Goal: Transaction & Acquisition: Purchase product/service

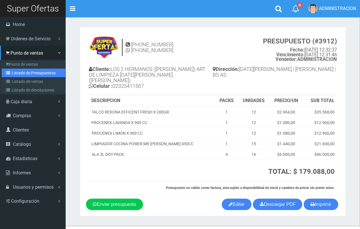
drag, startPoint x: 15, startPoint y: 74, endPoint x: 70, endPoint y: 71, distance: 55.1
click at [15, 74] on link "Listado de Presupuestos" at bounding box center [34, 73] width 64 height 9
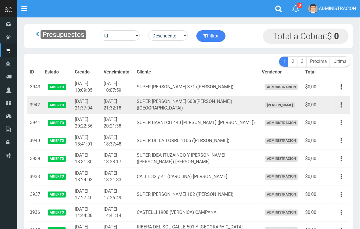
click at [340, 101] on button "button" at bounding box center [341, 105] width 13 height 10
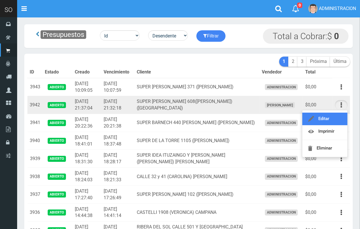
click at [331, 121] on link "Editar" at bounding box center [324, 118] width 45 height 13
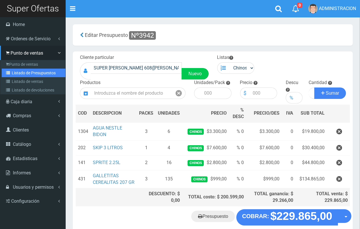
click at [17, 72] on link "Listado de Presupuestos" at bounding box center [34, 73] width 64 height 9
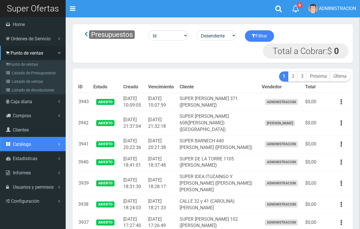
click at [19, 144] on span "Catálogo" at bounding box center [22, 143] width 18 height 5
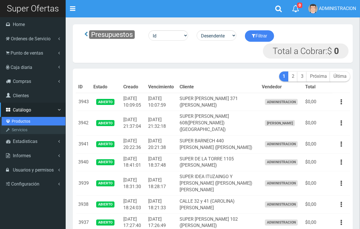
click at [25, 120] on link "Productos" at bounding box center [34, 121] width 64 height 9
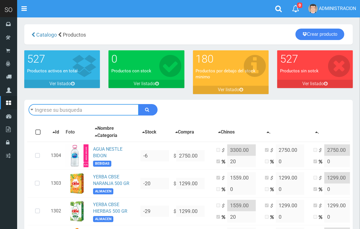
click at [76, 109] on input "text" at bounding box center [84, 109] width 110 height 11
type input "power"
click at [138, 104] on button "submit" at bounding box center [147, 109] width 19 height 11
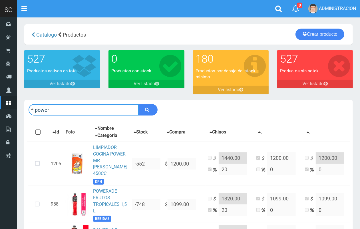
click at [83, 110] on input "power" at bounding box center [84, 109] width 110 height 11
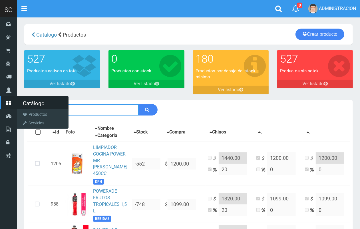
drag, startPoint x: 83, startPoint y: 111, endPoint x: 13, endPoint y: 111, distance: 70.2
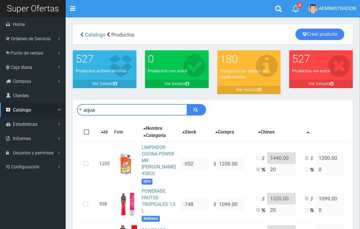
type input "aqua"
click at [187, 104] on button "submit" at bounding box center [196, 109] width 19 height 11
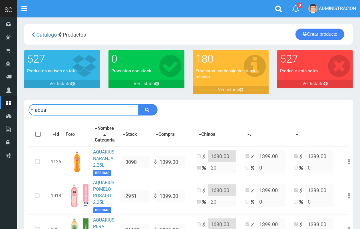
click at [93, 110] on input "aqua" at bounding box center [84, 109] width 110 height 11
click at [95, 112] on input "aqua" at bounding box center [84, 109] width 110 height 11
type input "fanta"
click at [138, 104] on button "submit" at bounding box center [147, 109] width 19 height 11
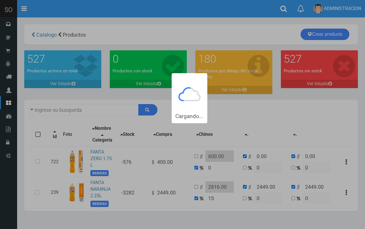
type input "fanta"
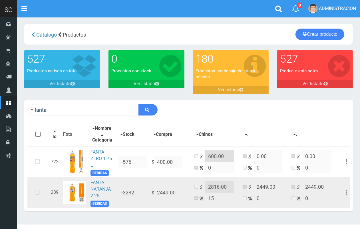
click at [36, 195] on icon at bounding box center [37, 192] width 15 height 19
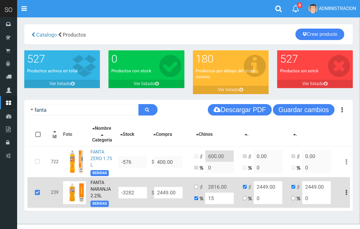
drag, startPoint x: 145, startPoint y: 202, endPoint x: 148, endPoint y: 203, distance: 3.1
click at [146, 203] on tr "239 FANTA NARANJA 2.25L BEBIDAS -3282 $ 2449.00 $ 2816.00 15 $ 2449.00 0 $ 2449…" at bounding box center [191, 192] width 328 height 31
type input "2"
type input "2.3"
type input "2"
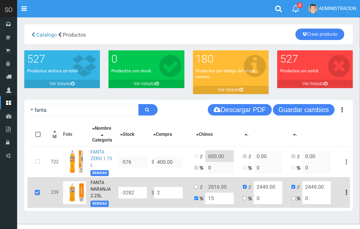
type input "2"
type input "24"
type input "27.6"
type input "24"
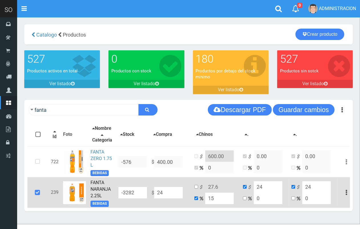
type input "249"
type input "286.35"
type input "249"
type input "2499"
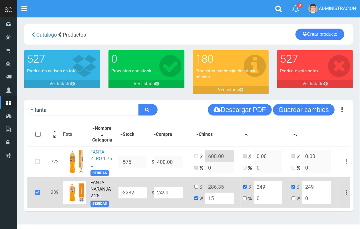
type input "2873.85"
type input "2499"
type input "2499.00"
click at [196, 202] on td "$ 2873.85 15" at bounding box center [216, 192] width 49 height 31
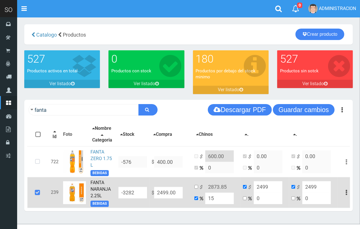
type input "2"
type input "2548.98"
type input "20"
type input "2998.8"
type input "20"
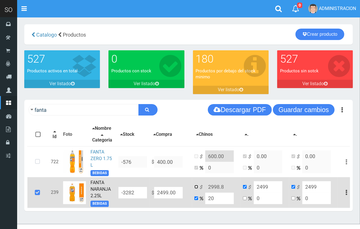
click at [195, 188] on input "checkbox" at bounding box center [196, 187] width 4 height 4
checkbox input "true"
checkbox input "false"
drag, startPoint x: 223, startPoint y: 190, endPoint x: 216, endPoint y: 189, distance: 6.9
click at [216, 189] on input "2998.8" at bounding box center [219, 186] width 29 height 11
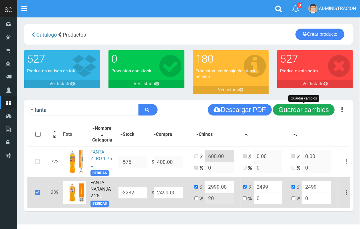
type input "2999.00"
click at [299, 109] on button "Guardar cambios" at bounding box center [304, 109] width 62 height 11
drag, startPoint x: 300, startPoint y: 110, endPoint x: 294, endPoint y: 109, distance: 5.6
click at [298, 109] on button "Guardar cambios" at bounding box center [304, 109] width 62 height 11
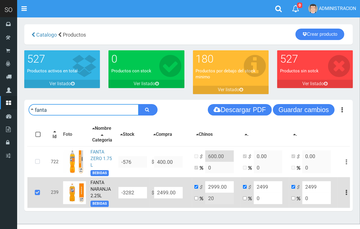
click at [105, 105] on input "fanta" at bounding box center [84, 109] width 110 height 11
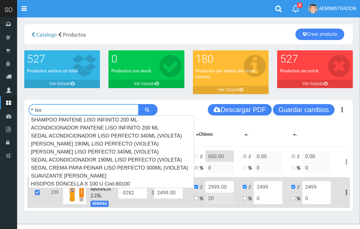
type input "iso"
click at [138, 104] on button "submit" at bounding box center [147, 109] width 19 height 11
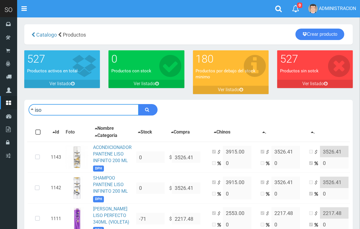
click at [101, 104] on input "iso" at bounding box center [84, 109] width 110 height 11
type input "power"
click at [138, 104] on button "submit" at bounding box center [147, 109] width 19 height 11
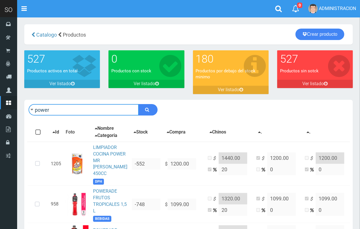
click at [102, 104] on input "power" at bounding box center [84, 109] width 110 height 11
drag, startPoint x: 83, startPoint y: 113, endPoint x: 31, endPoint y: 110, distance: 52.6
click at [31, 110] on form "power" at bounding box center [93, 109] width 129 height 11
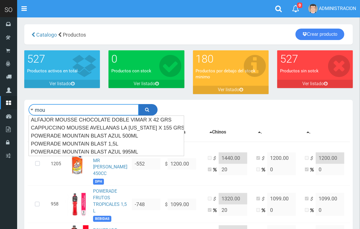
type input "mou"
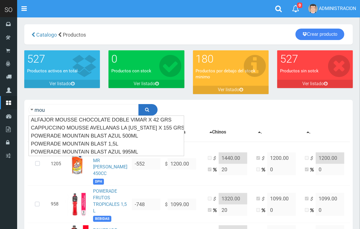
click at [142, 110] on button "submit" at bounding box center [147, 109] width 19 height 11
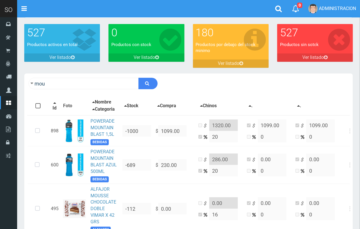
scroll to position [24, 0]
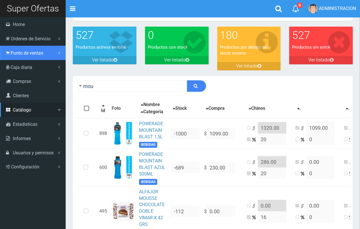
click at [17, 55] on span "Punto de ventas" at bounding box center [27, 52] width 33 height 5
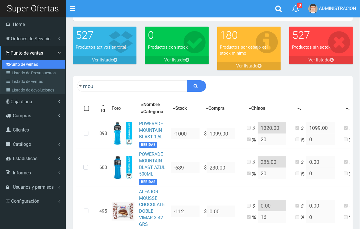
click at [18, 67] on link "Punto de ventas" at bounding box center [34, 64] width 64 height 9
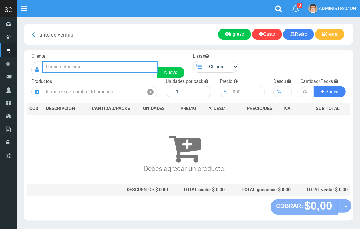
drag, startPoint x: 82, startPoint y: 69, endPoint x: 52, endPoint y: 7, distance: 68.9
click at [81, 66] on input "text" at bounding box center [99, 66] width 115 height 11
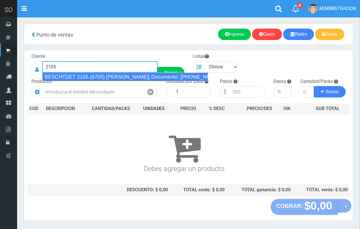
drag, startPoint x: 65, startPoint y: 73, endPoint x: 71, endPoint y: 72, distance: 6.4
click at [68, 73] on div "BESCHTDET 2105 (6700) [PERSON_NAME]| Documento: [PHONE_NUMBER] | Teléfono:" at bounding box center [125, 76] width 166 height 9
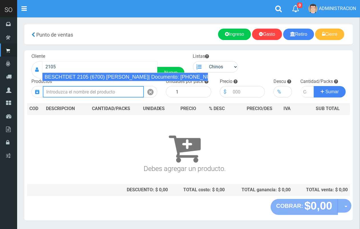
type input "BESCHTDET 2105 (6700) [PERSON_NAME]| Documento: [PHONE_NUMBER] | Teléfono:"
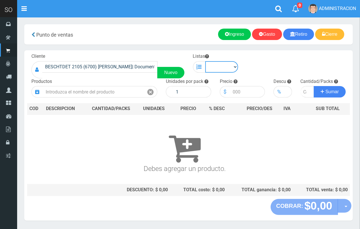
click at [221, 69] on select "Chinos . ." at bounding box center [221, 66] width 33 height 11
select select "1"
click at [205, 61] on select "Chinos . ." at bounding box center [221, 66] width 33 height 11
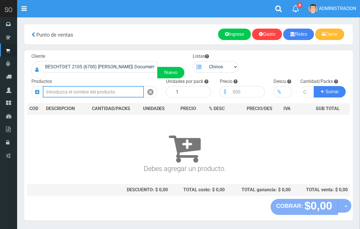
drag, startPoint x: 96, startPoint y: 92, endPoint x: 60, endPoint y: 3, distance: 95.7
click at [95, 90] on input "text" at bounding box center [93, 91] width 101 height 11
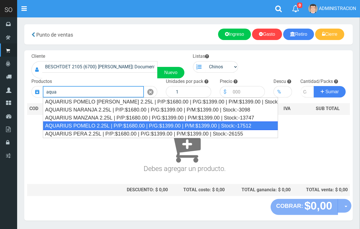
click at [112, 124] on div "AQUARIUS POMELO 2.25L | P/P:$1680.00 | P/G:$1399.00 | P/M:$1399.00 | Stock:-175…" at bounding box center [160, 125] width 235 height 9
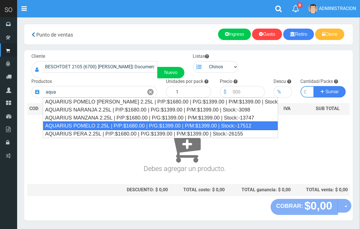
type input "AQUARIUS POMELO 2.25L | P/P:$1680.00 | P/G:$1399.00 | P/M:$1399.00 | Stock:-175…"
type input "6"
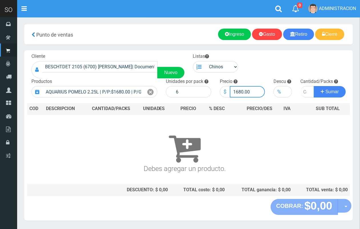
click at [240, 92] on input "1680.00" at bounding box center [247, 91] width 35 height 11
type input "1670.00"
click at [304, 90] on input "number" at bounding box center [308, 91] width 14 height 11
type input "5"
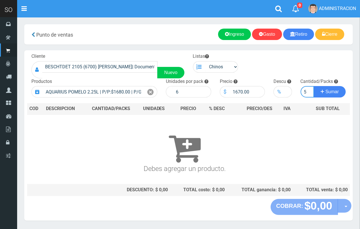
click at [314, 86] on button "Sumar" at bounding box center [330, 91] width 32 height 11
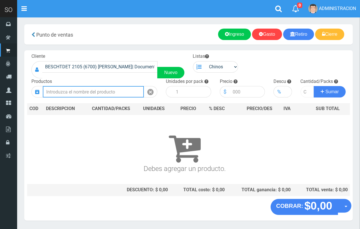
scroll to position [0, 0]
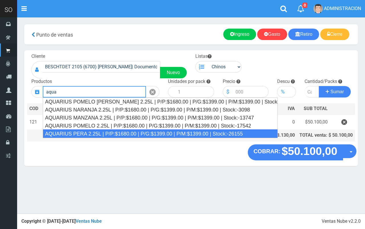
click at [208, 133] on div "AQUARIUS PERA 2.25L | P/P:$1680.00 | P/G:$1399.00 | P/M:$1399.00 | Stock:-26155" at bounding box center [160, 133] width 235 height 9
type input "AQUARIUS PERA 2.25L | P/P:$1680.00 | P/G:$1399.00 | P/M:$1399.00 | Stock:-26155"
type input "6"
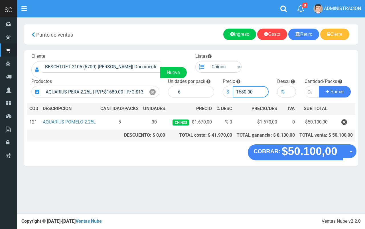
click at [243, 90] on input "1680.00" at bounding box center [251, 91] width 36 height 11
type input "1650.00"
click at [307, 92] on input "number" at bounding box center [312, 91] width 15 height 11
type input "5"
click at [319, 86] on button "Sumar" at bounding box center [335, 91] width 32 height 11
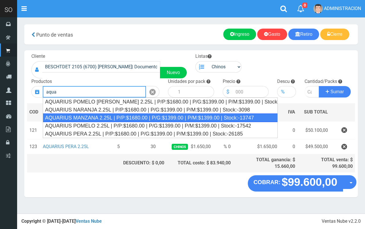
drag, startPoint x: 124, startPoint y: 119, endPoint x: 216, endPoint y: 109, distance: 93.4
click at [124, 118] on div "AQUARIUS MANZANA 2.25L | P/P:$1680.00 | P/G:$1399.00 | P/M:$1399.00 | Stock:-13…" at bounding box center [160, 117] width 235 height 9
type input "AQUARIUS MANZANA 2.25L | P/P:$1680.00 | P/G:$1399.00 | P/M:$1399.00 | Stock:-13…"
type input "6"
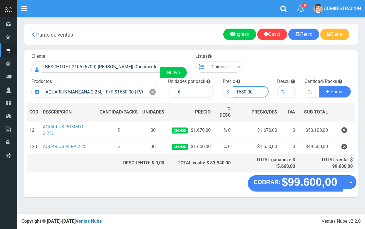
click at [243, 92] on input "1680.00" at bounding box center [251, 91] width 36 height 11
type input "1670.00"
click at [309, 90] on input "number" at bounding box center [312, 91] width 15 height 11
type input "3"
click at [319, 86] on button "Sumar" at bounding box center [335, 91] width 32 height 11
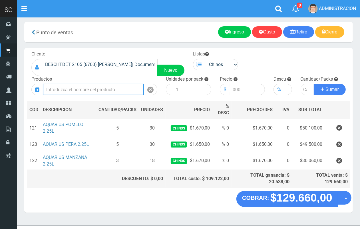
scroll to position [12, 0]
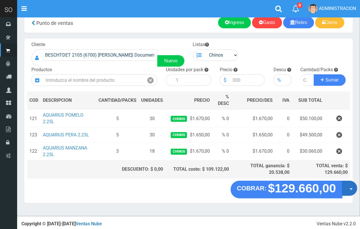
drag, startPoint x: 346, startPoint y: 186, endPoint x: 346, endPoint y: 191, distance: 4.3
click at [346, 187] on button "Opciones" at bounding box center [349, 187] width 15 height 15
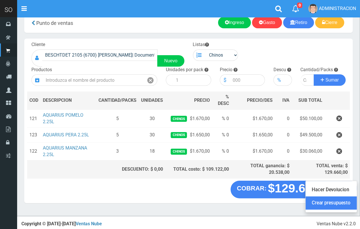
click at [343, 201] on link "Crear presupuesto" at bounding box center [331, 202] width 51 height 13
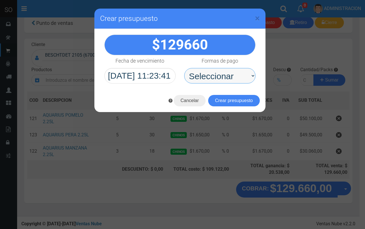
drag, startPoint x: 244, startPoint y: 76, endPoint x: 240, endPoint y: 82, distance: 7.6
click at [243, 76] on select "Seleccionar Efectivo Tarjeta de Crédito Depósito Débito" at bounding box center [219, 75] width 71 height 15
select select "Efectivo"
click at [184, 68] on select "Seleccionar Efectivo Tarjeta de Crédito Depósito Débito" at bounding box center [219, 75] width 71 height 15
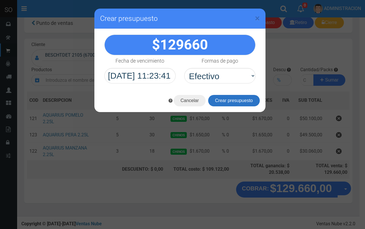
click at [231, 104] on button "Crear presupuesto" at bounding box center [234, 100] width 52 height 11
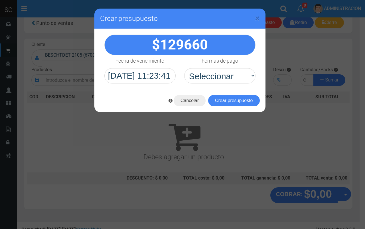
click at [262, 17] on div "× Crear presupuesto" at bounding box center [179, 19] width 171 height 20
click at [260, 17] on span "×" at bounding box center [257, 18] width 5 height 11
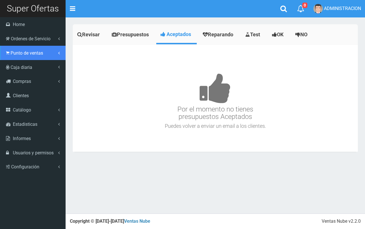
click at [14, 56] on link "Punto de ventas" at bounding box center [33, 53] width 66 height 14
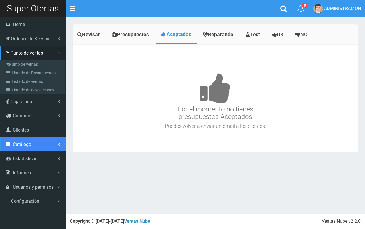
click at [32, 147] on link "Catálogo" at bounding box center [33, 144] width 66 height 14
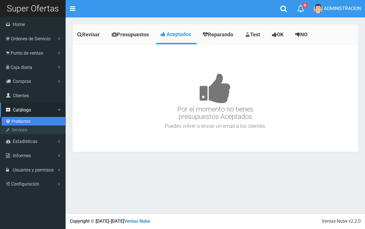
click at [21, 120] on link "Productos" at bounding box center [34, 121] width 64 height 9
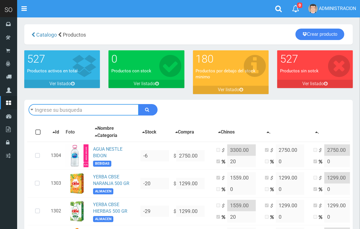
click at [50, 107] on input "text" at bounding box center [84, 109] width 110 height 11
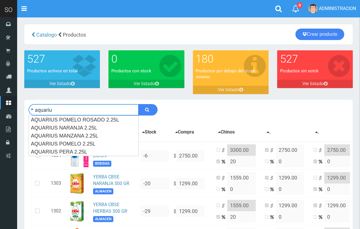
type input "aquariu"
click at [138, 104] on button "submit" at bounding box center [147, 109] width 19 height 11
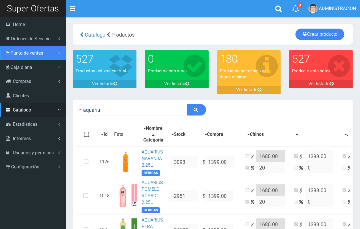
click at [25, 54] on span "Punto de ventas" at bounding box center [27, 52] width 33 height 5
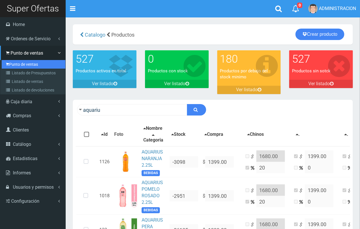
click at [26, 65] on link "Punto de ventas" at bounding box center [34, 64] width 64 height 9
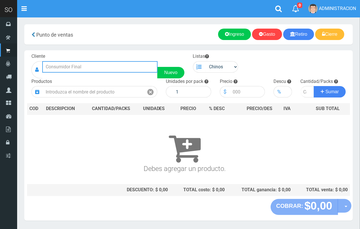
click at [67, 65] on input "text" at bounding box center [99, 66] width 115 height 11
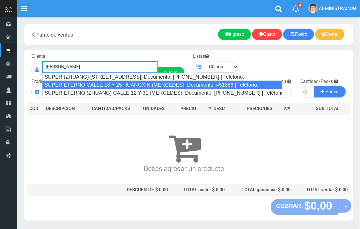
click at [68, 82] on div "SUPER ETERNO CALLE 18 Y 25 HUANGXIN (MERCEDES)| Documento: 451686 | Teléfono:" at bounding box center [162, 84] width 240 height 9
type input "SUPER ETERNO CALLE 18 Y 25 HUANGXIN (MERCEDES)| Documento: 451686 | Teléfono:"
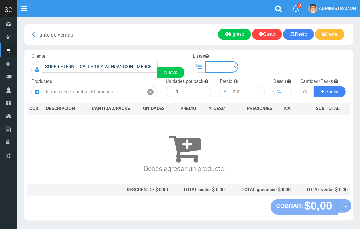
click at [213, 69] on select "Chinos . ." at bounding box center [221, 66] width 33 height 11
select select "1"
click at [205, 61] on select "Chinos . ." at bounding box center [221, 66] width 33 height 11
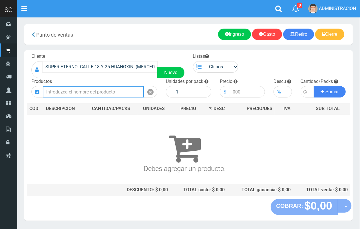
drag, startPoint x: 122, startPoint y: 86, endPoint x: 110, endPoint y: 70, distance: 19.5
click at [122, 87] on input "text" at bounding box center [93, 91] width 101 height 11
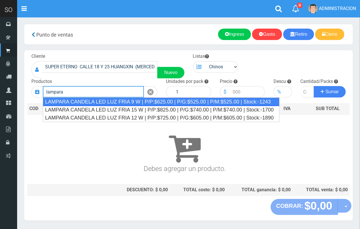
click at [96, 102] on div "LAMPARA CANDELA LED LUZ FRIA 9 W | P/P:$625.00 | P/G:$525.00 | P/M:$525.00 | St…" at bounding box center [161, 101] width 237 height 9
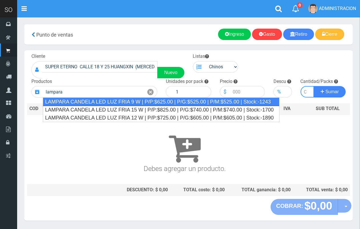
type input "LAMPARA CANDELA LED LUZ FRIA 9 W | P/P:$625.00 | P/G:$525.00 | P/M:$525.00 | St…"
type input "50"
type input "625.00"
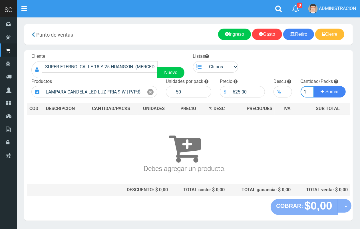
scroll to position [0, 1]
type input "1"
click at [314, 86] on button "Sumar" at bounding box center [330, 91] width 32 height 11
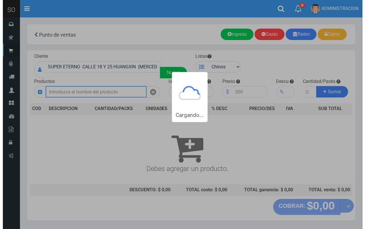
scroll to position [0, 0]
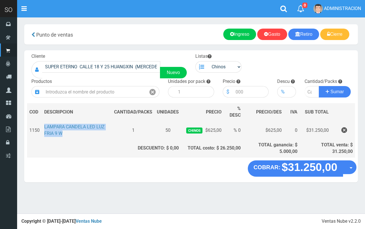
drag, startPoint x: 66, startPoint y: 136, endPoint x: 43, endPoint y: 128, distance: 24.2
click at [43, 128] on td "LAMPARA CANDELA LED LUZ FRIA 9 W" at bounding box center [77, 130] width 70 height 18
copy link "LAMPARA CANDELA LED LUZ FRIA 9 W"
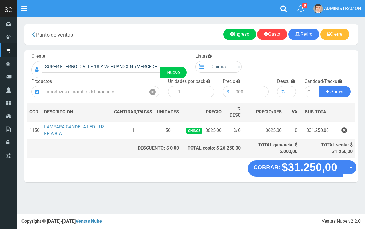
click at [138, 190] on section "× Titulo del Msj texto Mas Texto Cancelar Aceptar Punto de ventas Ingreso" at bounding box center [191, 106] width 348 height 178
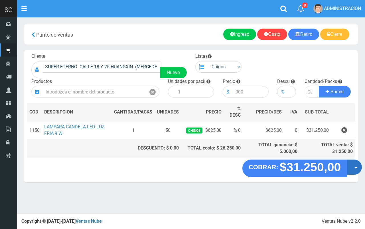
click at [355, 166] on button "Opciones" at bounding box center [354, 167] width 15 height 15
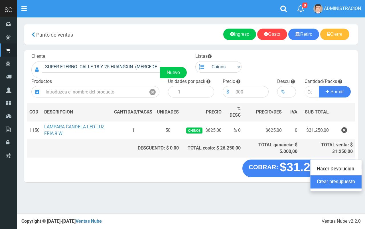
click at [338, 184] on link "Crear presupuesto" at bounding box center [336, 181] width 51 height 13
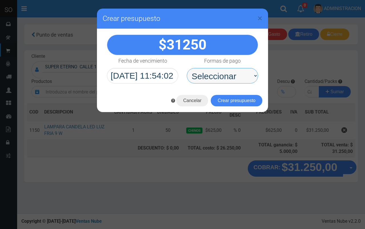
click at [198, 78] on select "Seleccionar Efectivo Tarjeta de Crédito Depósito Débito" at bounding box center [222, 75] width 71 height 15
select select "Efectivo"
click at [187, 68] on select "Seleccionar Efectivo Tarjeta de Crédito Depósito Débito" at bounding box center [222, 75] width 71 height 15
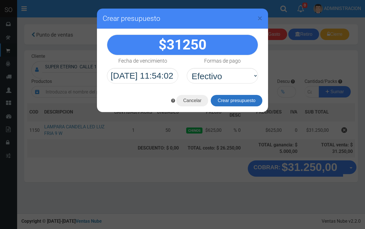
click at [221, 104] on button "Crear presupuesto" at bounding box center [237, 100] width 52 height 11
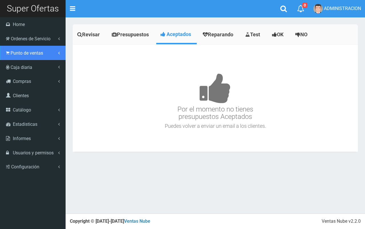
click at [23, 54] on span "Punto de ventas" at bounding box center [27, 52] width 33 height 5
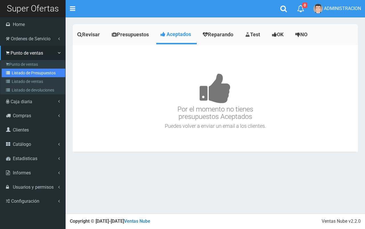
click at [26, 74] on link "Listado de Presupuestos" at bounding box center [34, 73] width 64 height 9
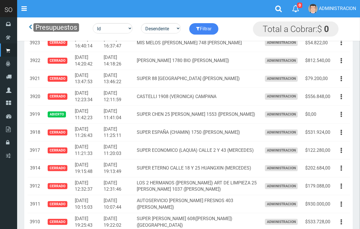
scroll to position [451, 0]
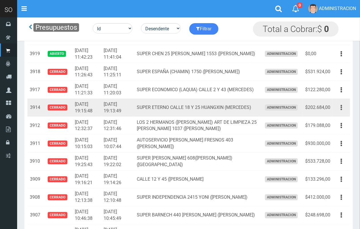
click at [344, 106] on button "button" at bounding box center [341, 107] width 13 height 10
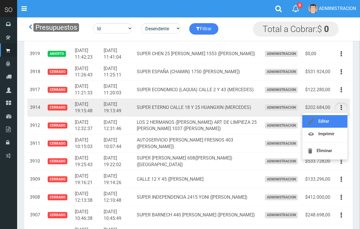
click at [334, 123] on link "Editar" at bounding box center [324, 121] width 45 height 13
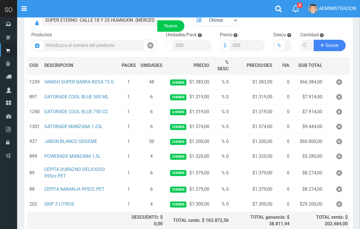
scroll to position [51, 0]
